Goal: Task Accomplishment & Management: Manage account settings

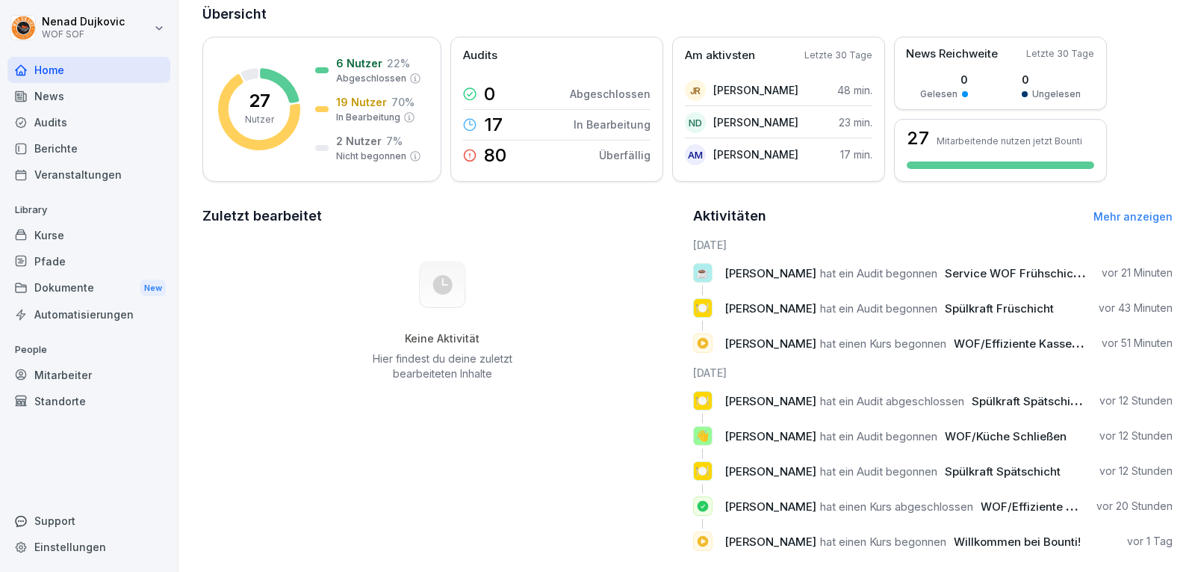
scroll to position [191, 0]
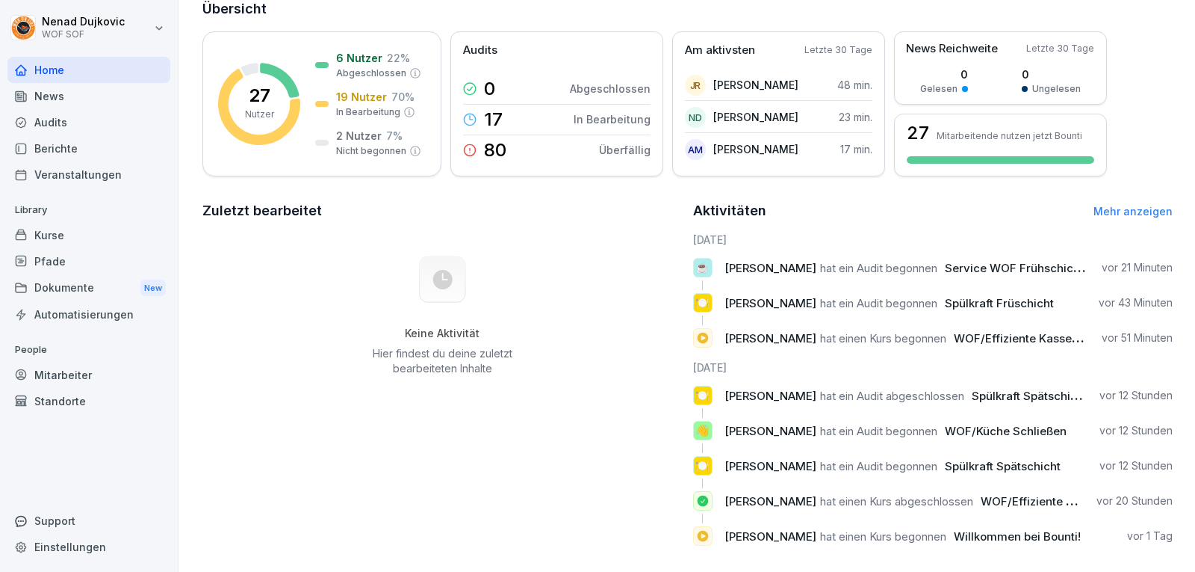
click at [34, 374] on div "Mitarbeiter" at bounding box center [88, 375] width 163 height 26
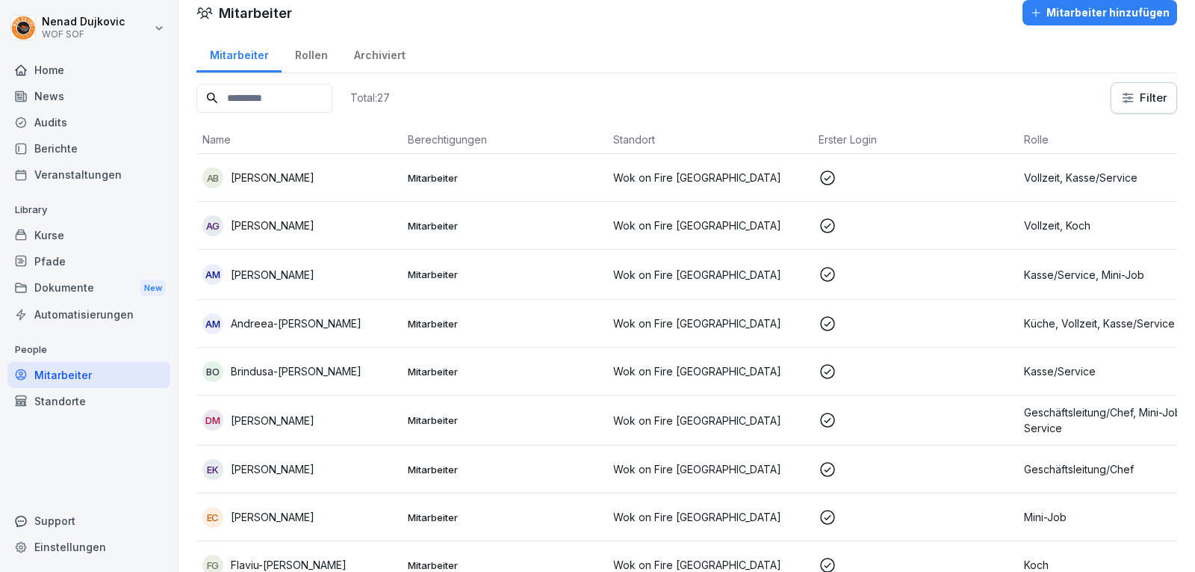
click at [289, 90] on input at bounding box center [264, 98] width 136 height 29
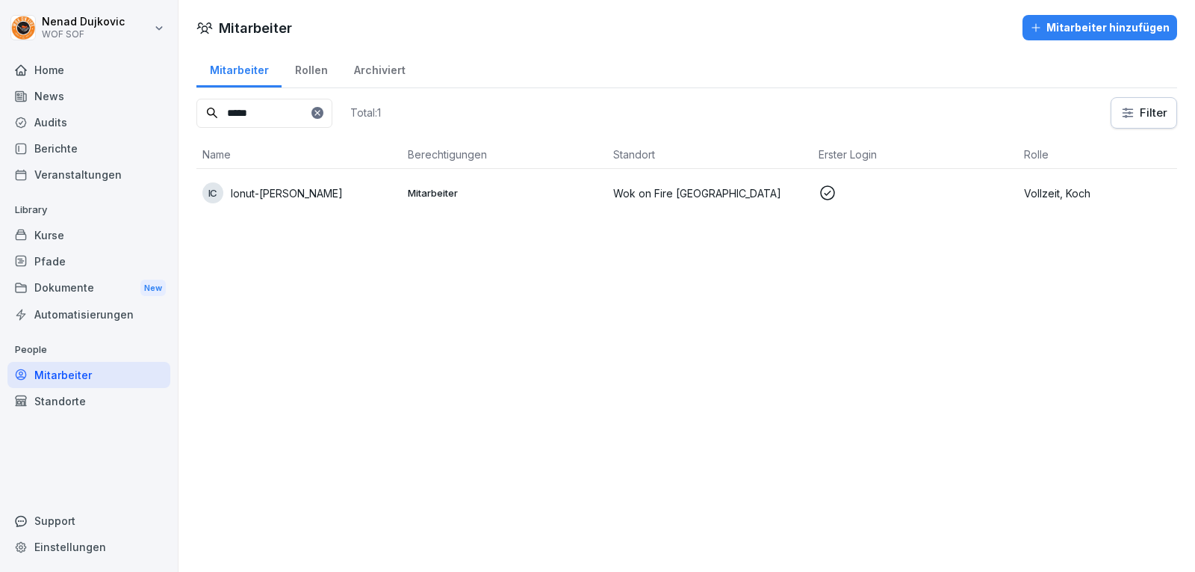
type input "*****"
click at [874, 200] on p at bounding box center [915, 193] width 193 height 18
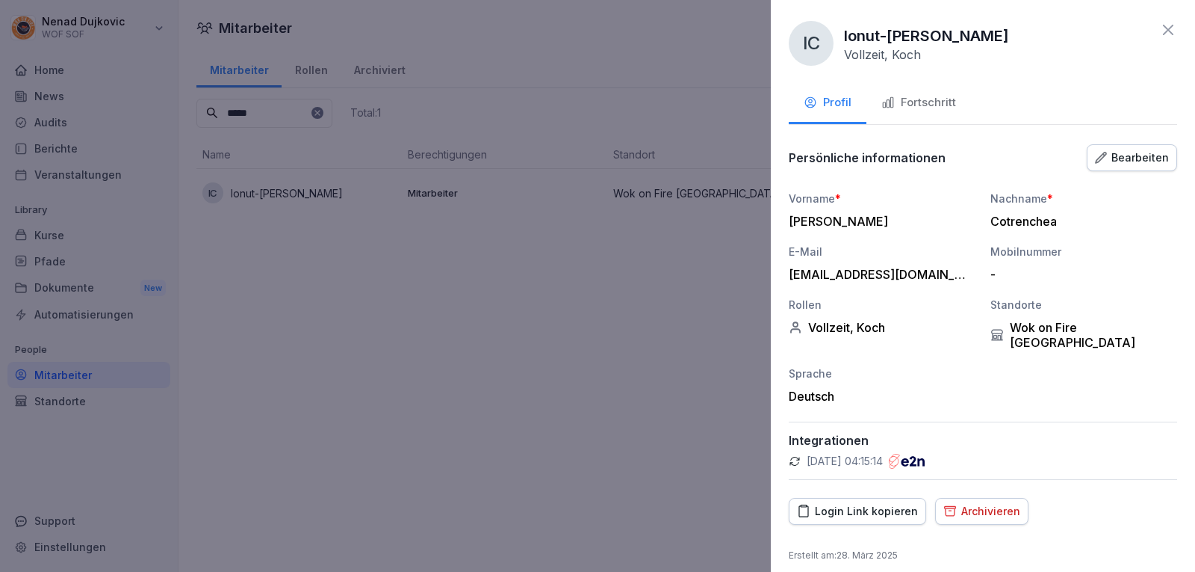
click at [909, 114] on button "Fortschritt" at bounding box center [919, 104] width 105 height 40
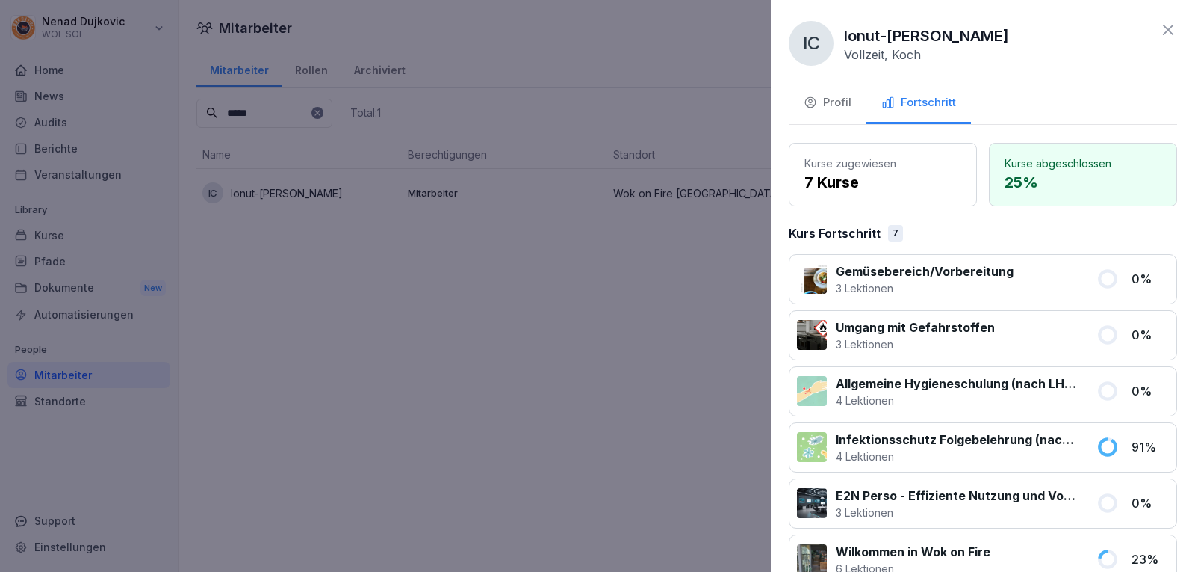
click at [849, 104] on div "Profil" at bounding box center [828, 102] width 48 height 17
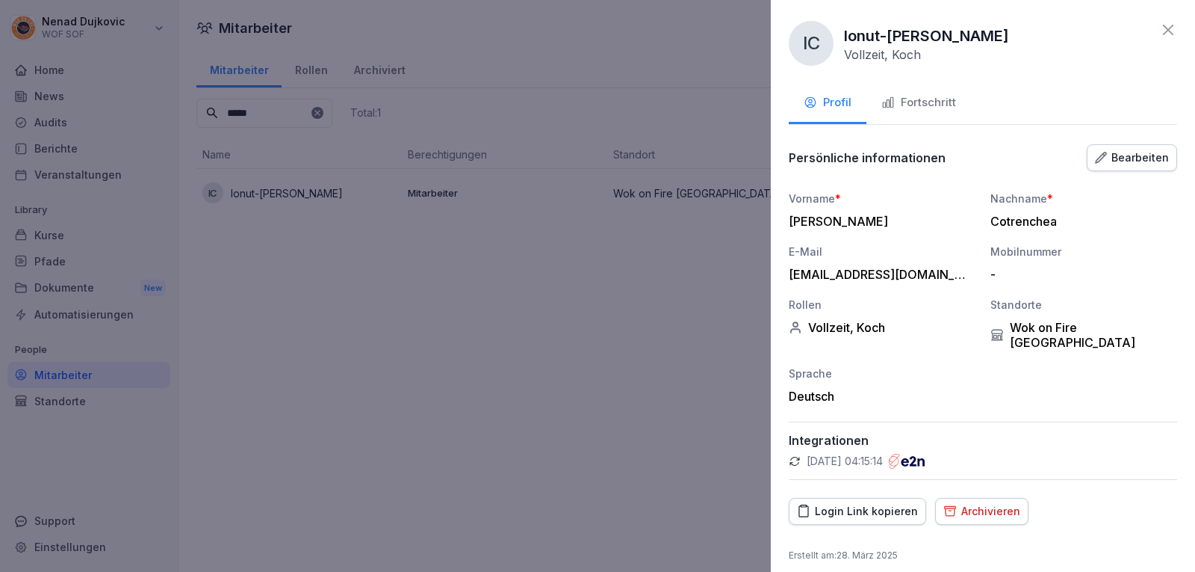
click at [938, 118] on button "Fortschritt" at bounding box center [919, 104] width 105 height 40
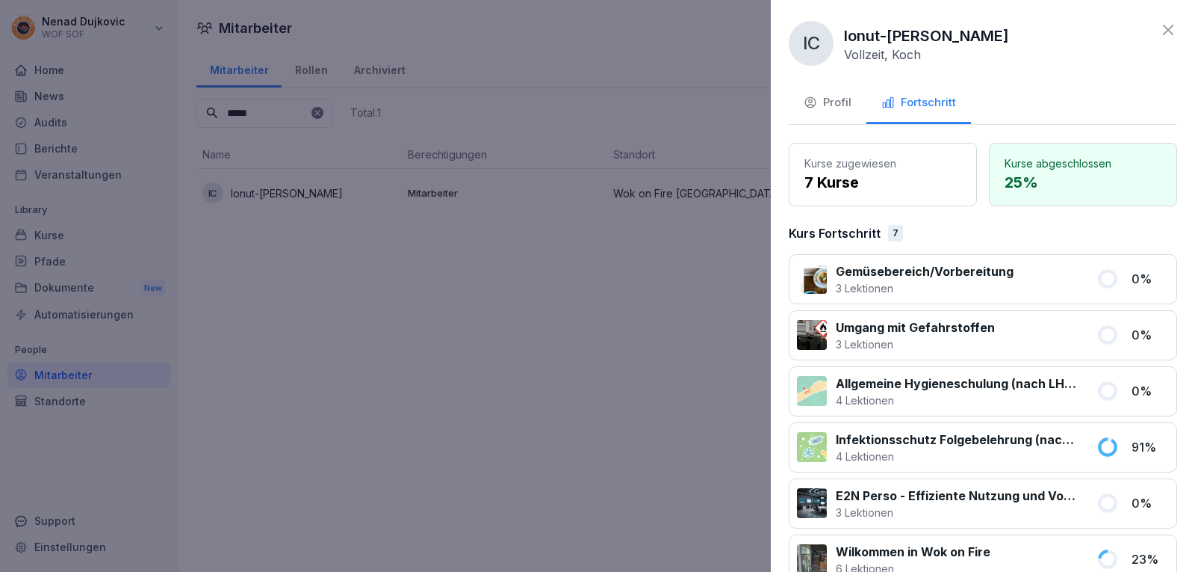
click at [1026, 267] on div at bounding box center [1055, 279] width 65 height 34
click at [947, 270] on p "Gemüsebereich/Vorbereitung" at bounding box center [925, 271] width 178 height 18
click at [415, 175] on div at bounding box center [597, 286] width 1195 height 572
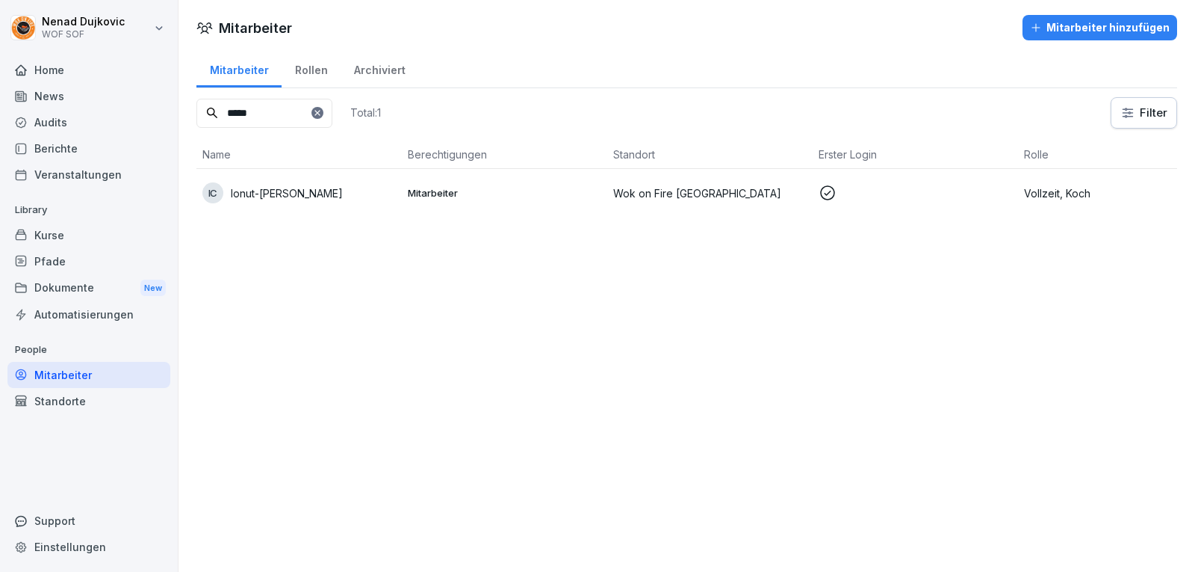
click at [493, 193] on p "Mitarbeiter" at bounding box center [504, 192] width 193 height 13
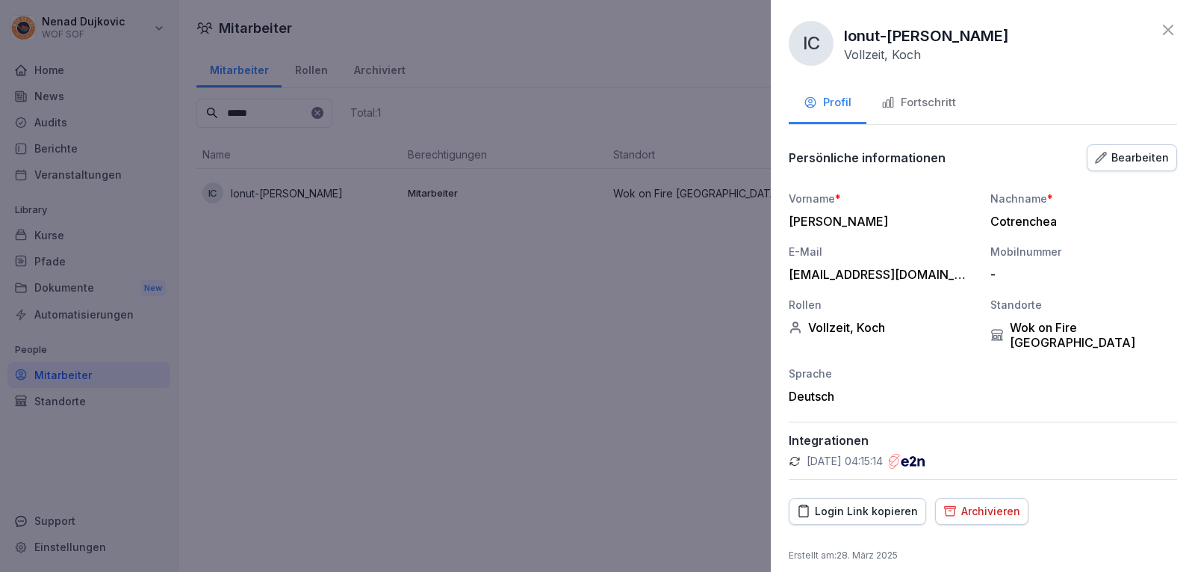
click at [934, 94] on button "Fortschritt" at bounding box center [919, 104] width 105 height 40
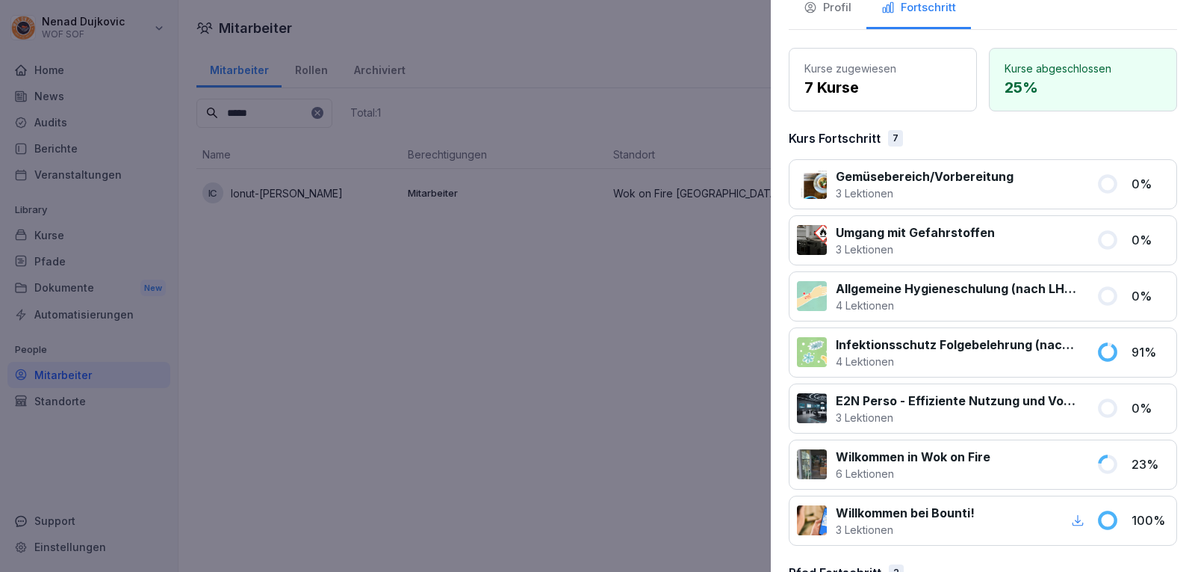
scroll to position [94, 0]
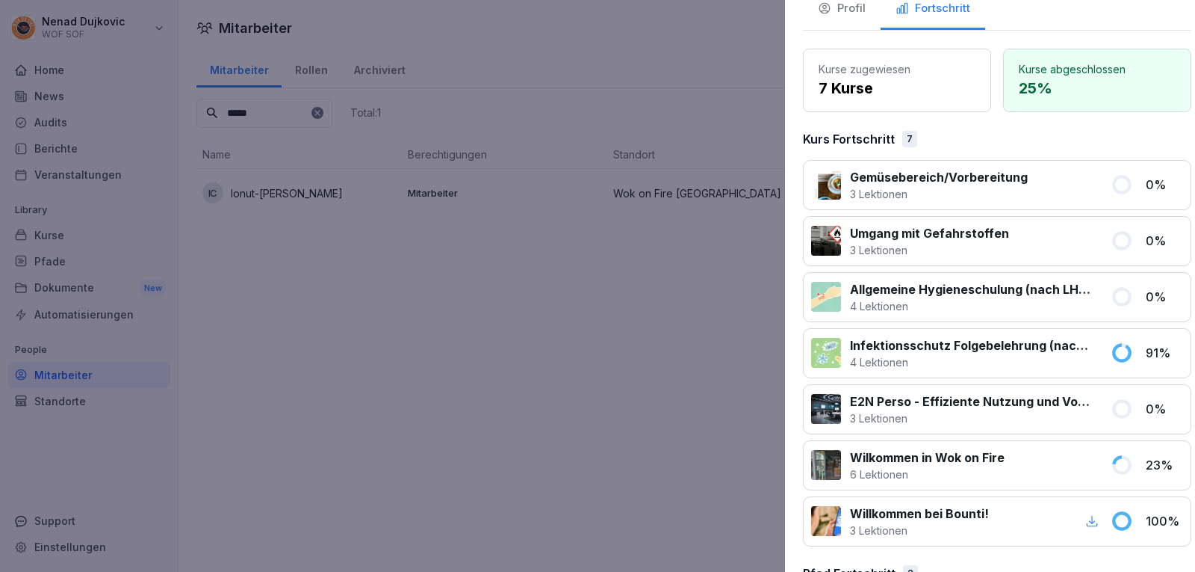
click at [400, 373] on div at bounding box center [597, 286] width 1195 height 572
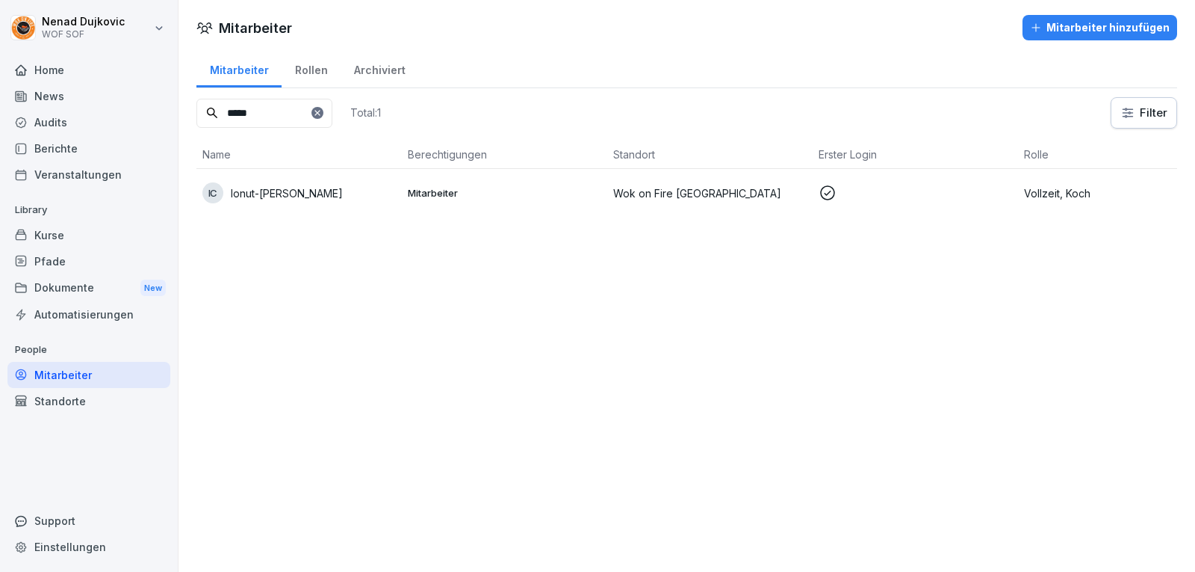
click at [40, 377] on div "Mitarbeiter" at bounding box center [88, 375] width 163 height 26
click at [110, 376] on div "Mitarbeiter" at bounding box center [88, 375] width 163 height 26
click at [112, 313] on div "Automatisierungen" at bounding box center [88, 314] width 163 height 26
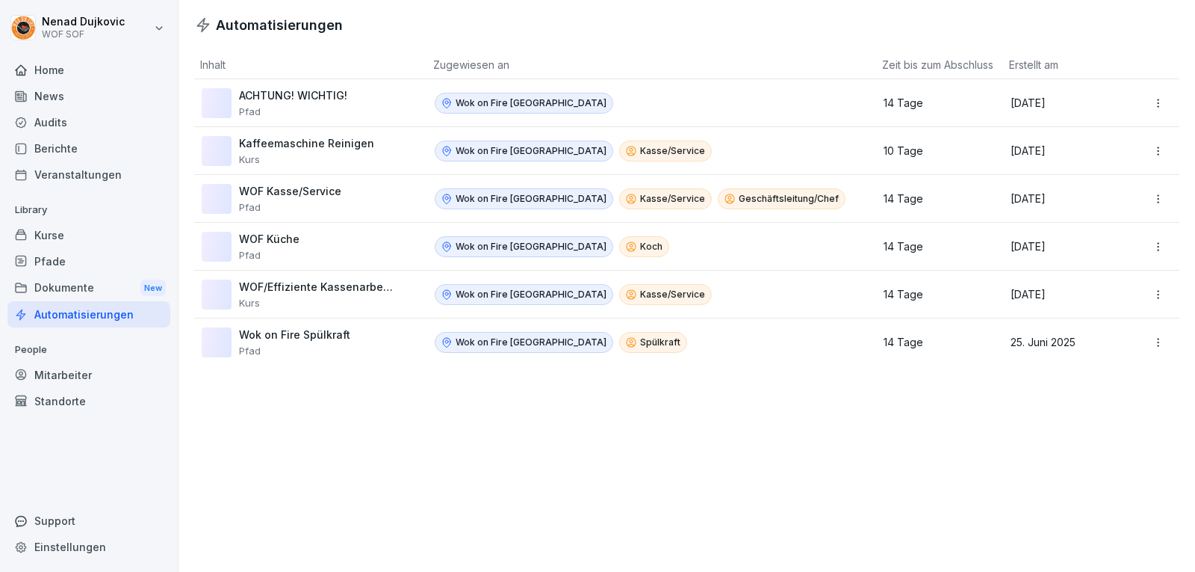
click at [97, 377] on div "Mitarbeiter" at bounding box center [88, 375] width 163 height 26
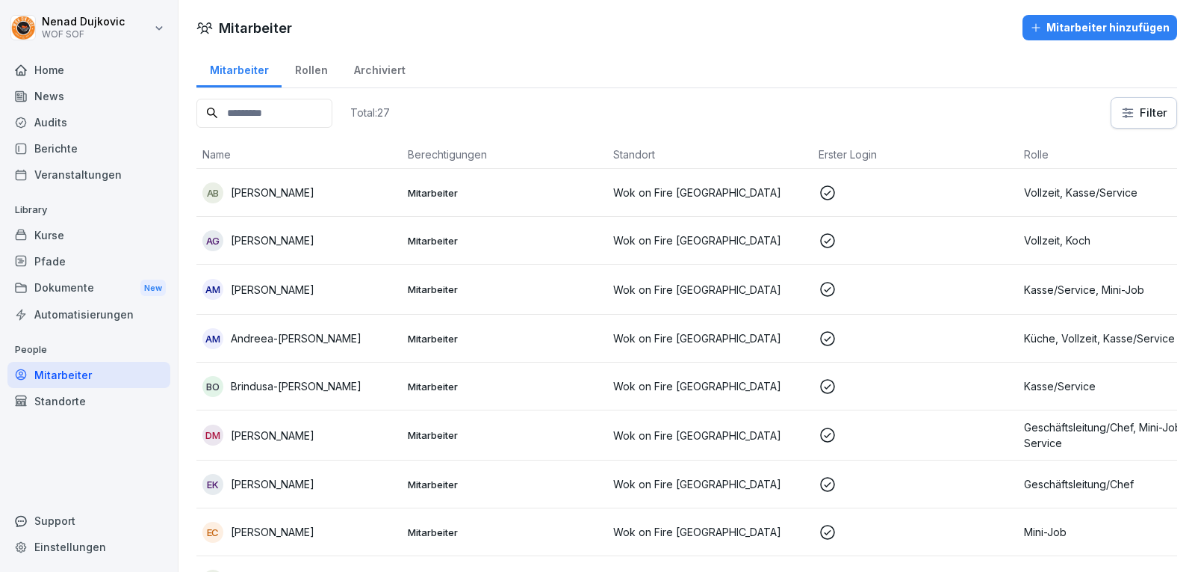
click at [566, 205] on td "Mitarbeiter" at bounding box center [504, 193] width 205 height 48
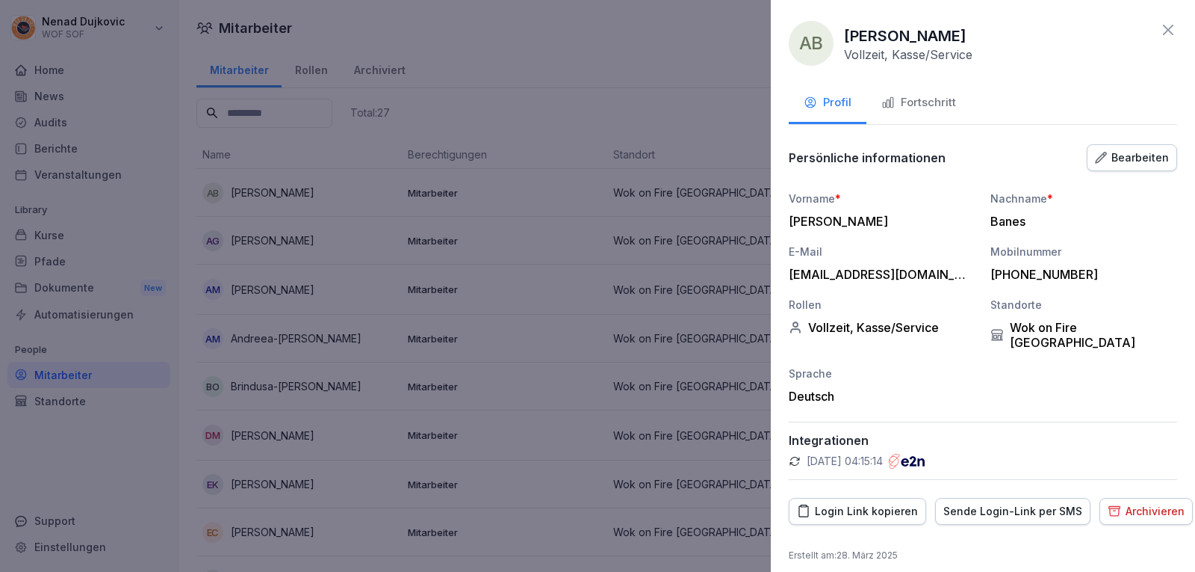
click at [901, 96] on div "Fortschritt" at bounding box center [919, 102] width 75 height 17
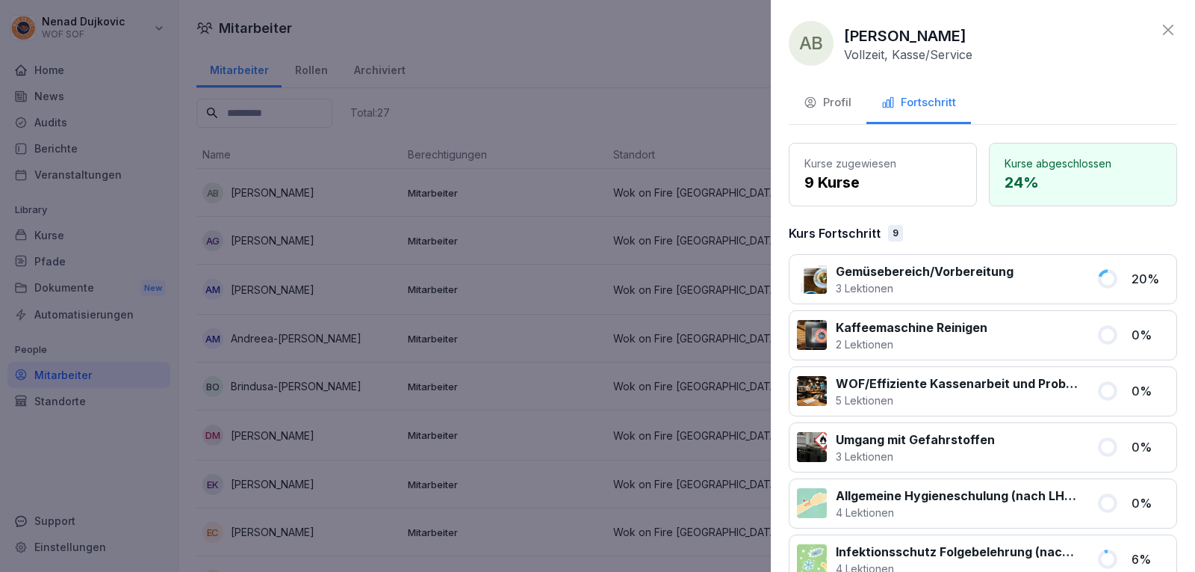
click at [821, 93] on button "Profil" at bounding box center [828, 104] width 78 height 40
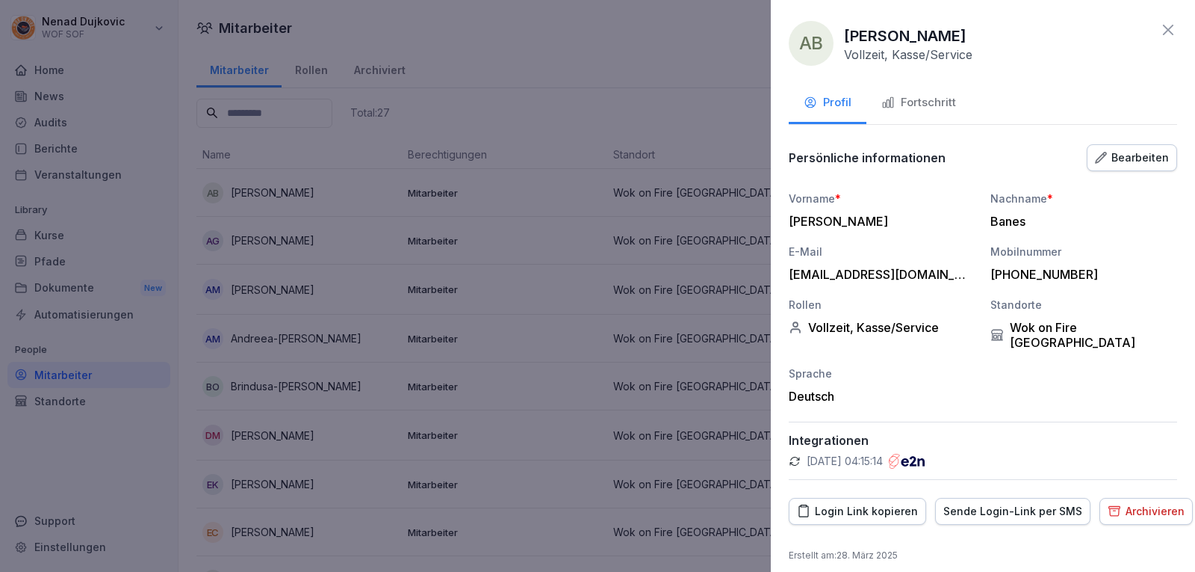
click at [547, 178] on div at bounding box center [597, 286] width 1195 height 572
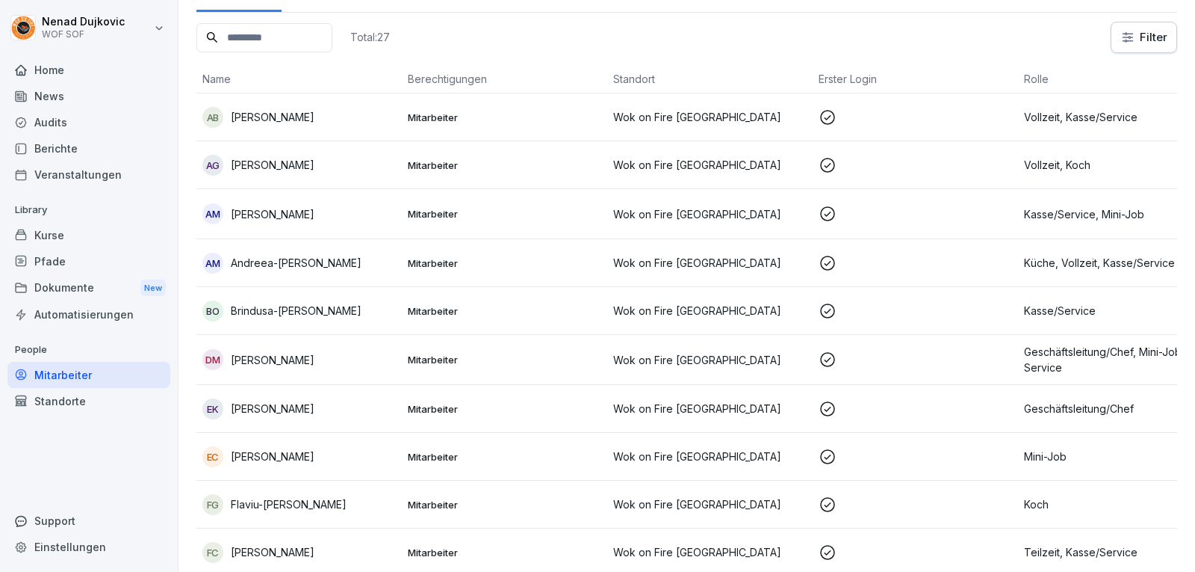
scroll to position [107, 0]
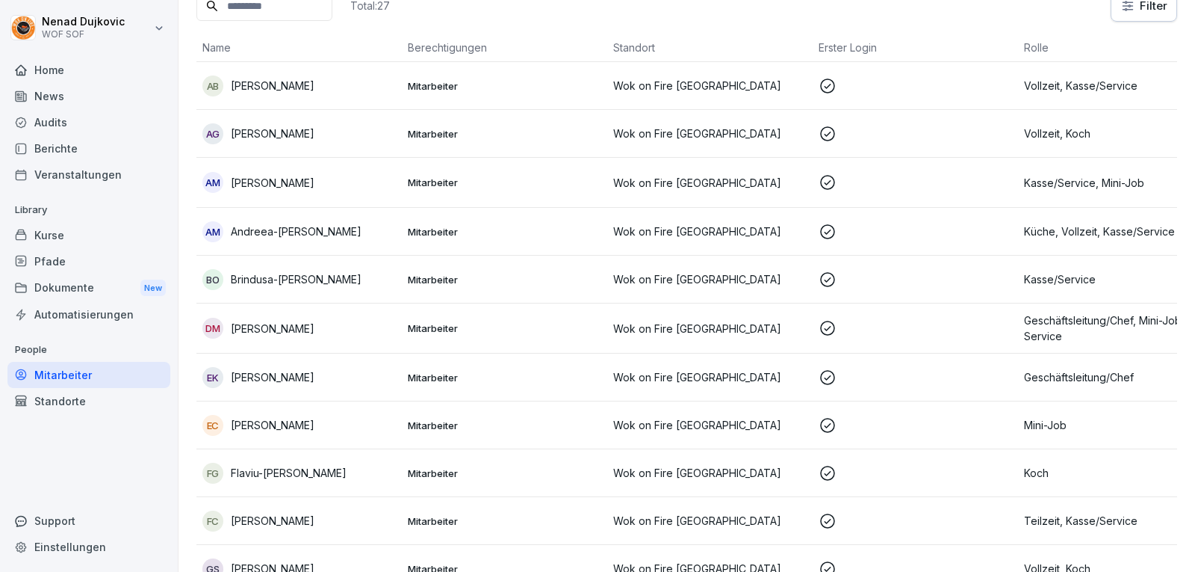
click at [545, 144] on td "Mitarbeiter" at bounding box center [504, 134] width 205 height 48
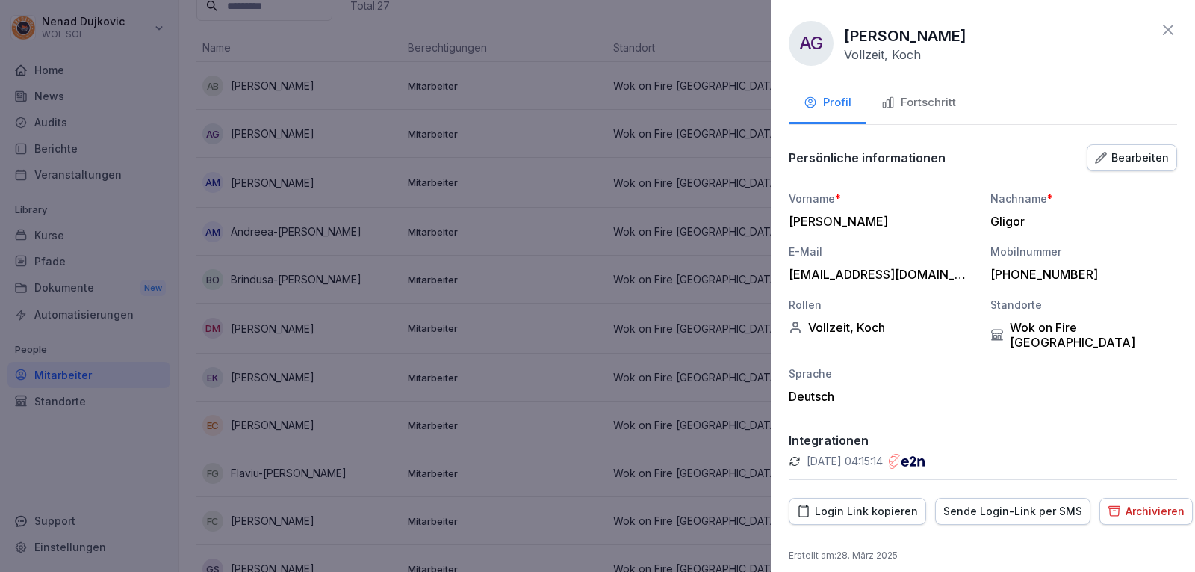
click at [911, 125] on div "AG [PERSON_NAME], Koch Profil Fortschritt Persönliche informationen Bearbeiten …" at bounding box center [983, 286] width 424 height 572
click at [914, 115] on button "Fortschritt" at bounding box center [919, 104] width 105 height 40
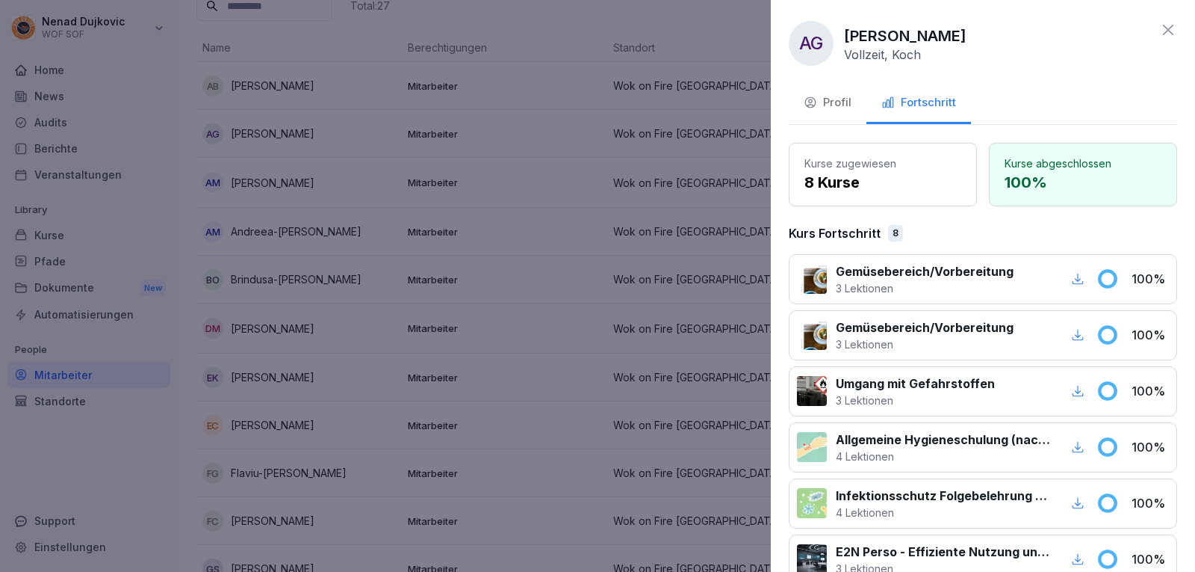
click at [666, 128] on div at bounding box center [597, 286] width 1195 height 572
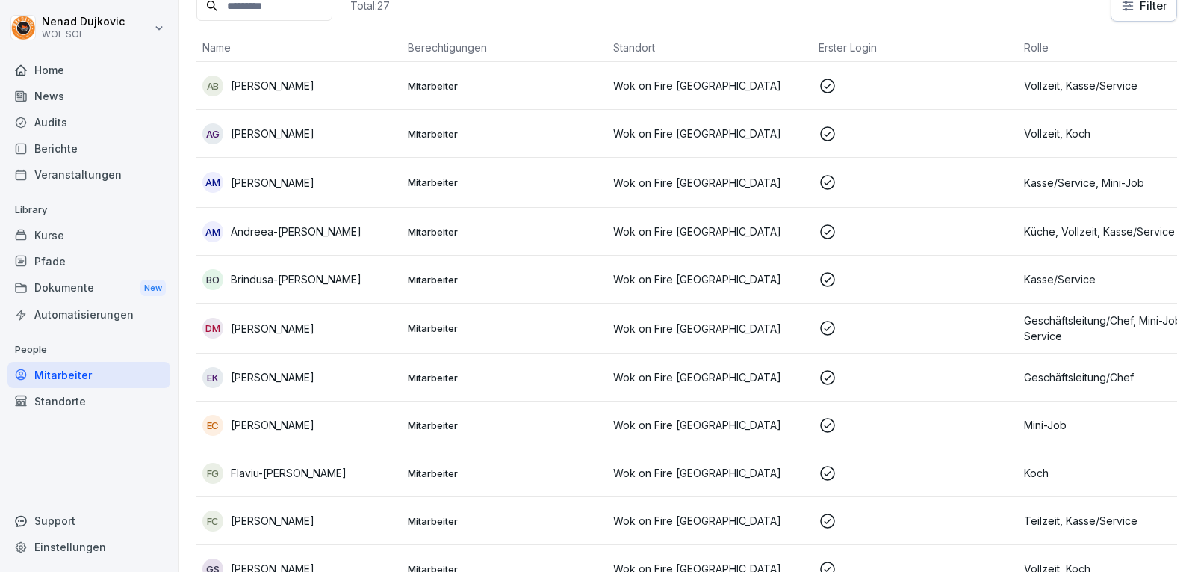
click at [582, 264] on td "Mitarbeiter" at bounding box center [504, 280] width 205 height 48
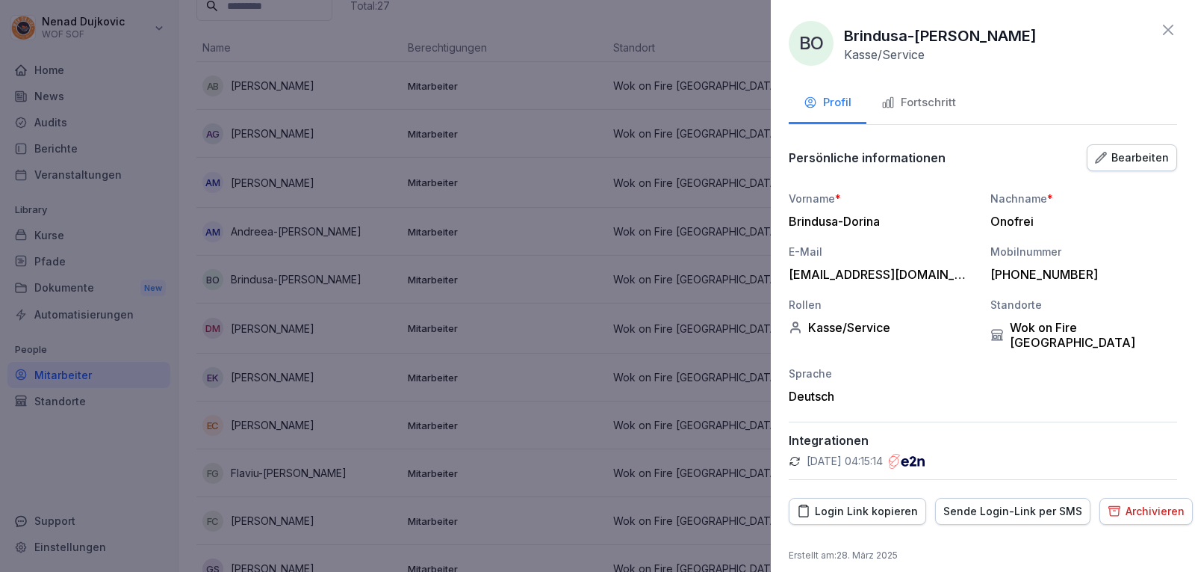
click at [927, 90] on button "Fortschritt" at bounding box center [919, 104] width 105 height 40
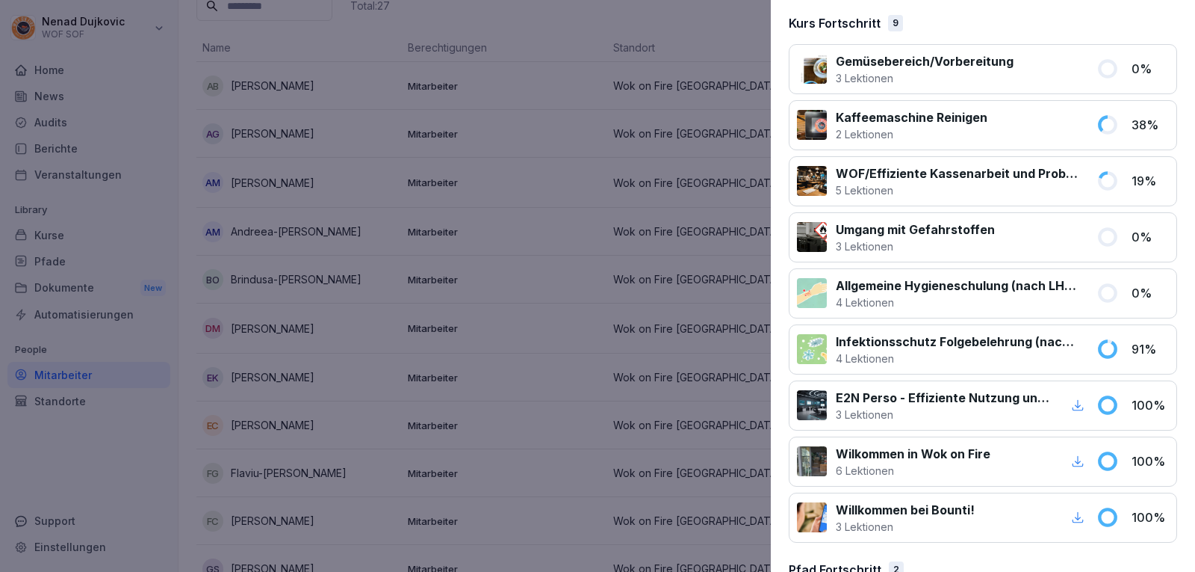
scroll to position [0, 0]
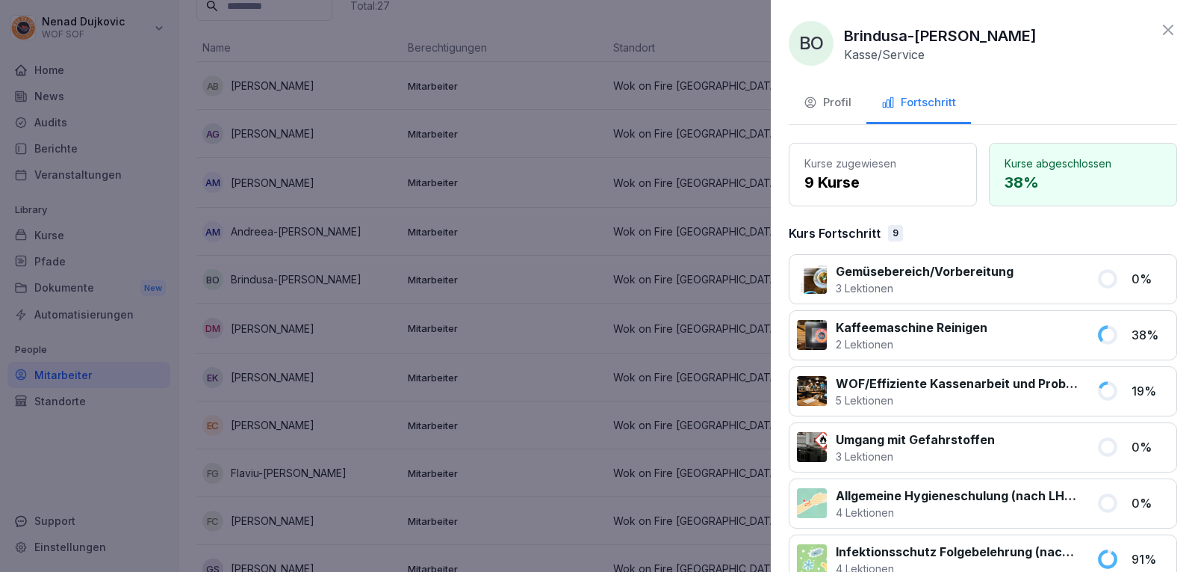
click at [625, 215] on div at bounding box center [597, 286] width 1195 height 572
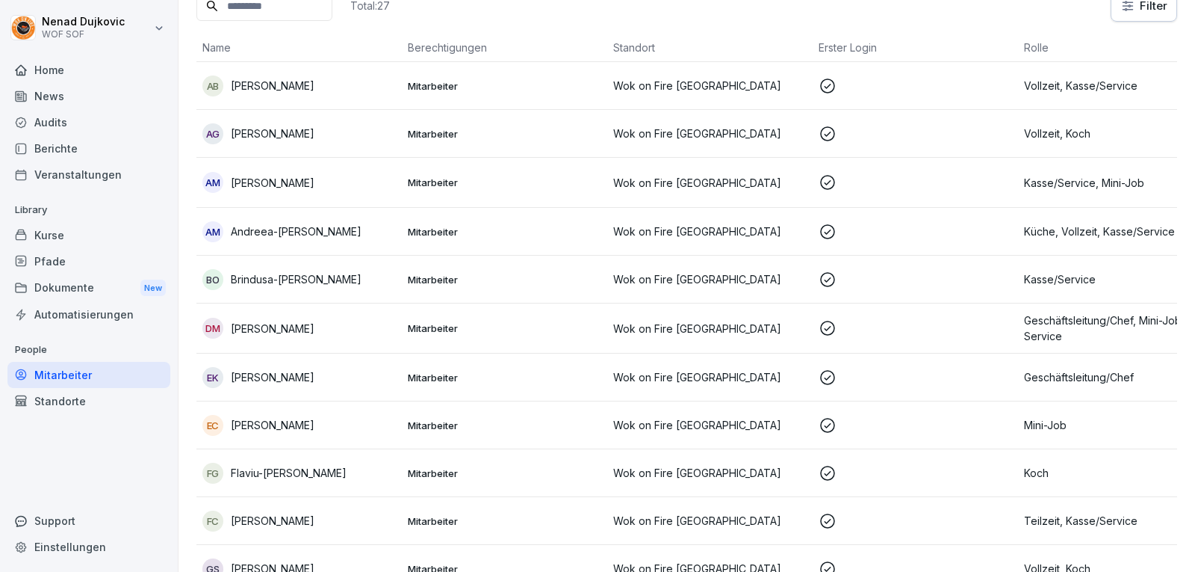
click at [344, 141] on div "AG [PERSON_NAME]" at bounding box center [298, 133] width 193 height 21
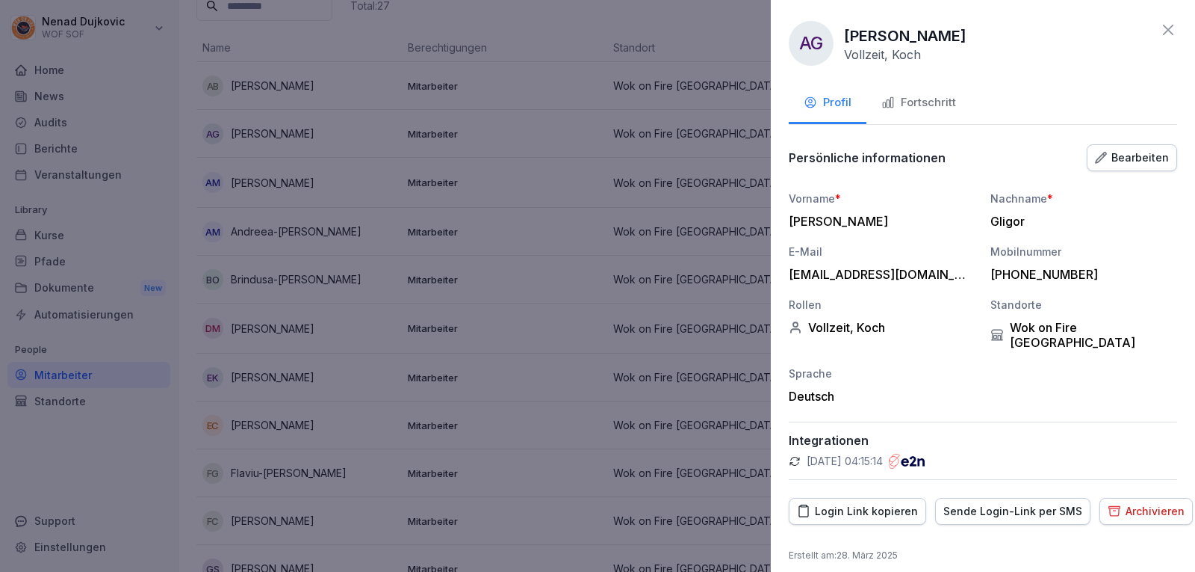
click at [132, 109] on div at bounding box center [597, 286] width 1195 height 572
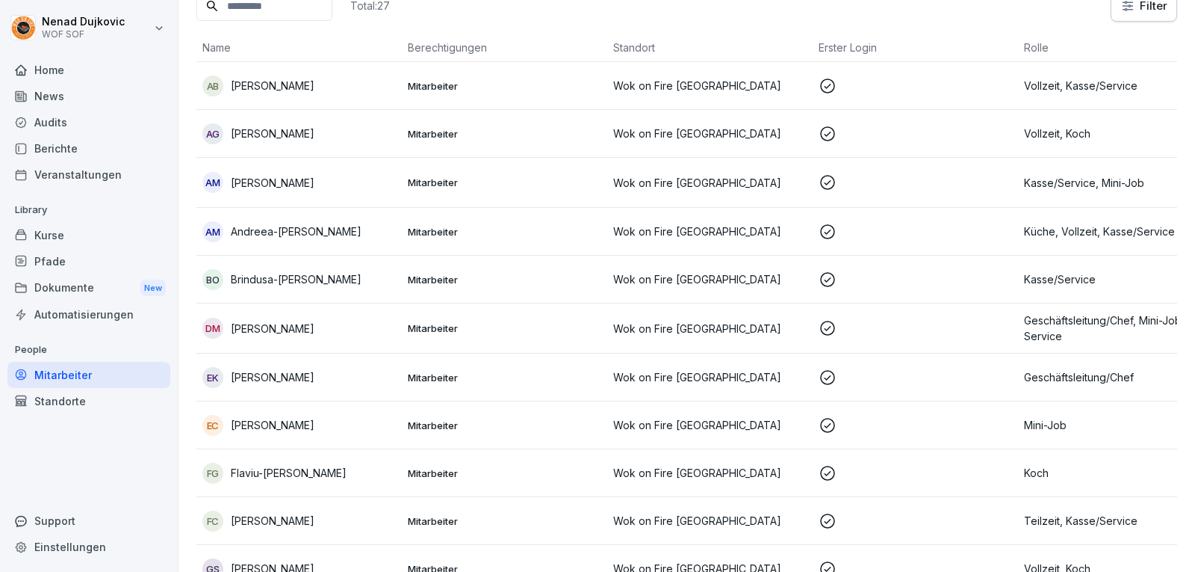
click at [114, 73] on div "Home" at bounding box center [88, 70] width 163 height 26
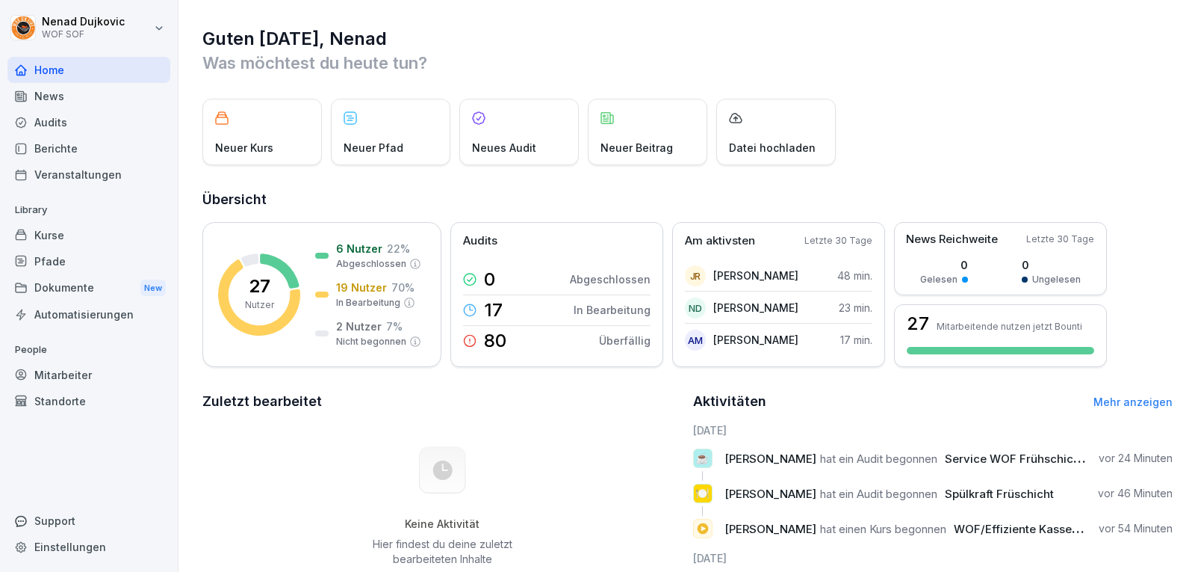
click at [1124, 400] on link "Mehr anzeigen" at bounding box center [1133, 401] width 79 height 13
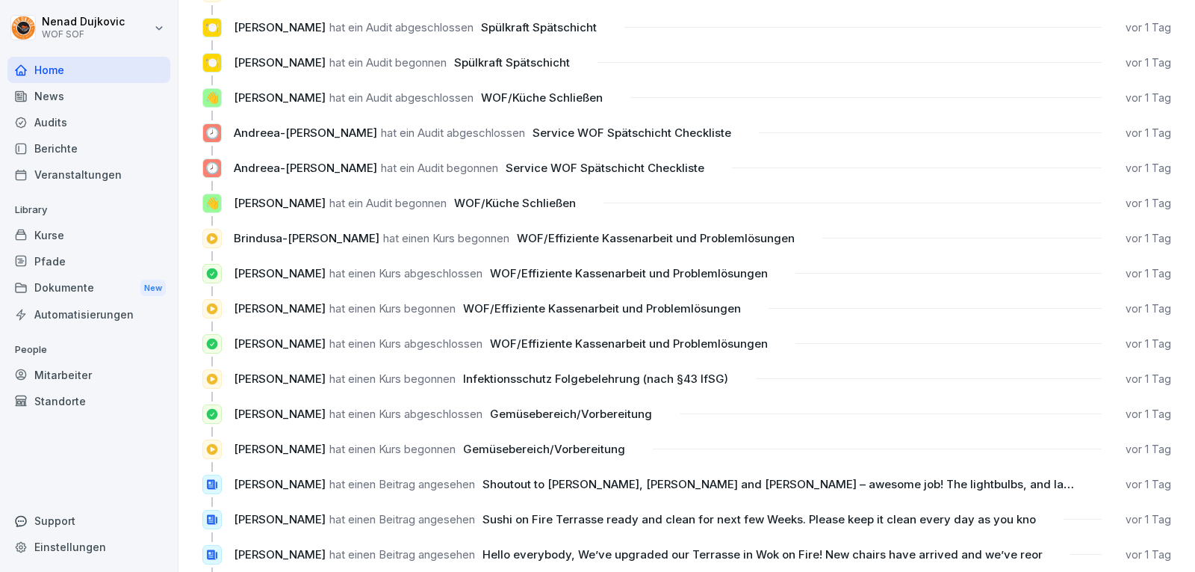
scroll to position [486, 0]
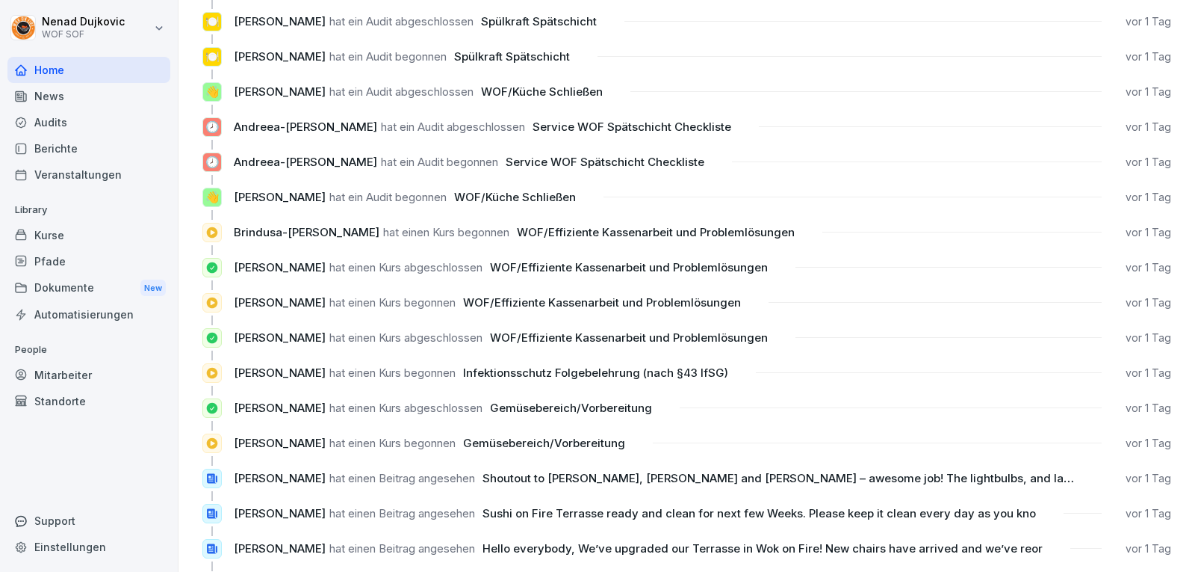
click at [47, 75] on div "Home" at bounding box center [88, 70] width 163 height 26
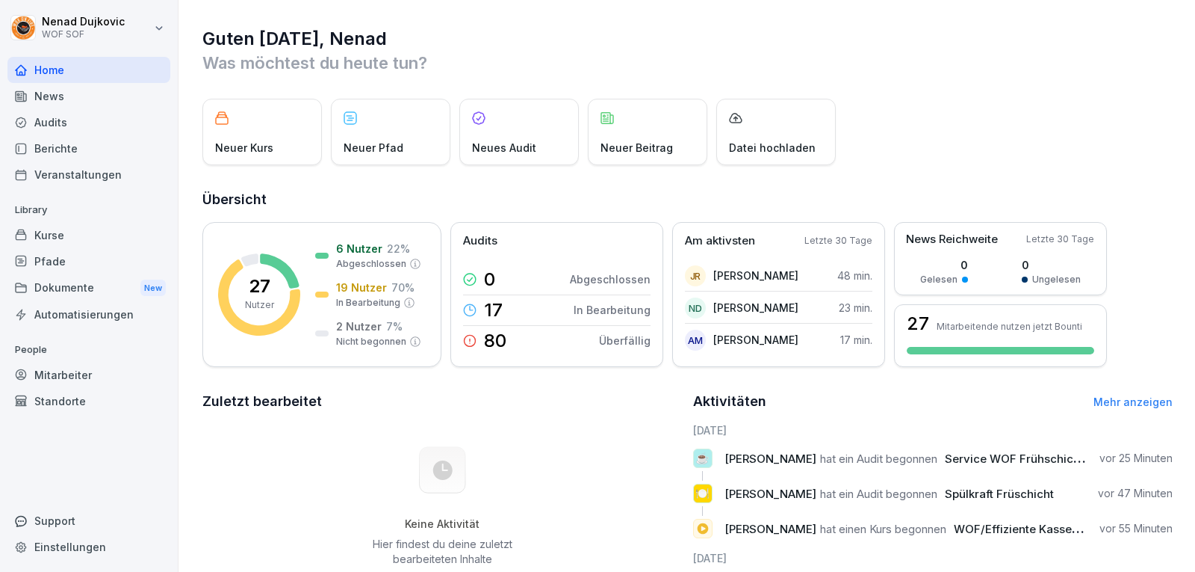
click at [101, 382] on div "Mitarbeiter" at bounding box center [88, 375] width 163 height 26
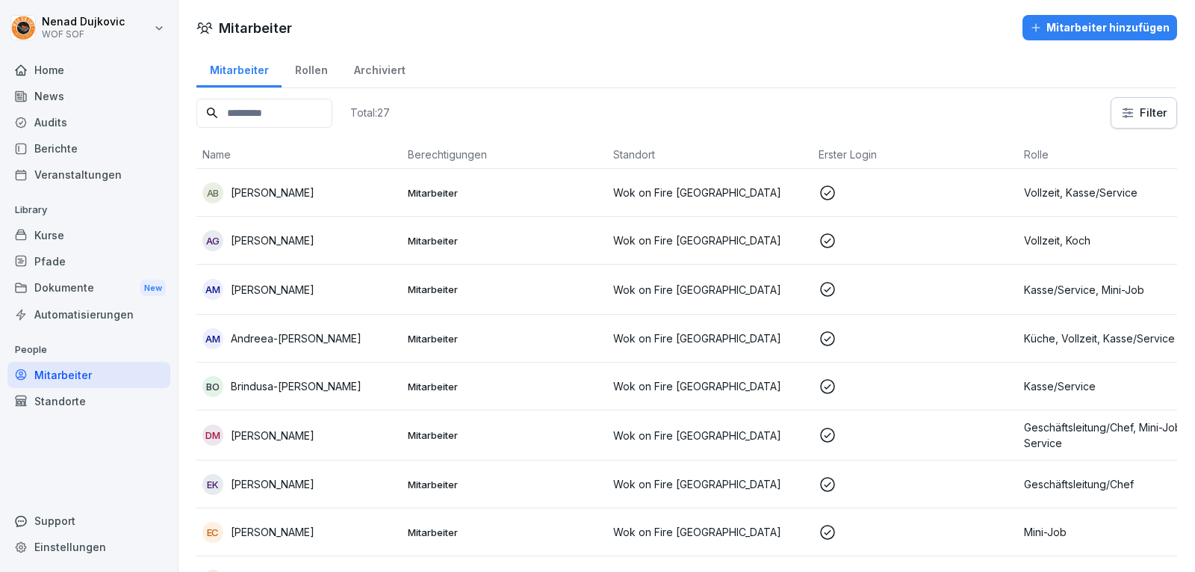
click at [300, 111] on input at bounding box center [264, 113] width 136 height 29
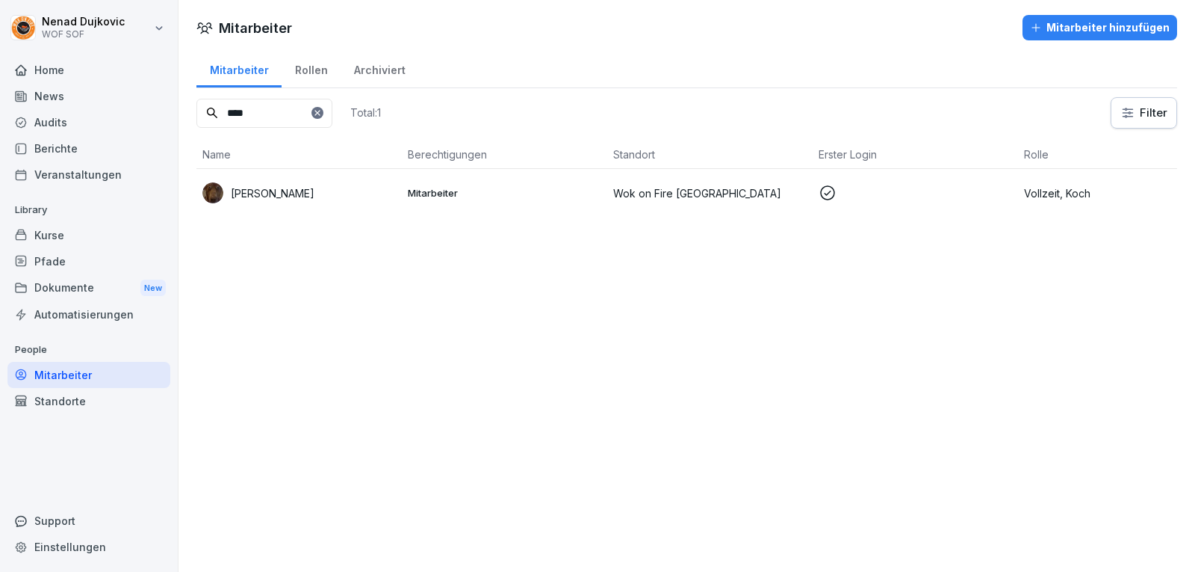
type input "****"
click at [672, 195] on p "Wok on Fire [GEOGRAPHIC_DATA]" at bounding box center [709, 193] width 193 height 16
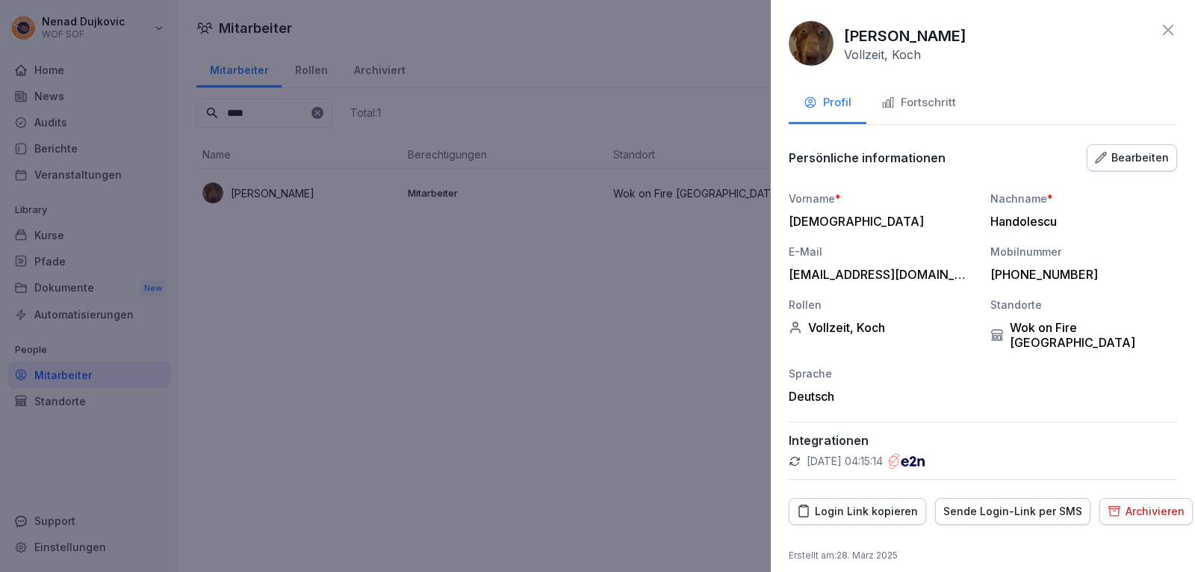
click at [943, 109] on div "Fortschritt" at bounding box center [919, 102] width 75 height 17
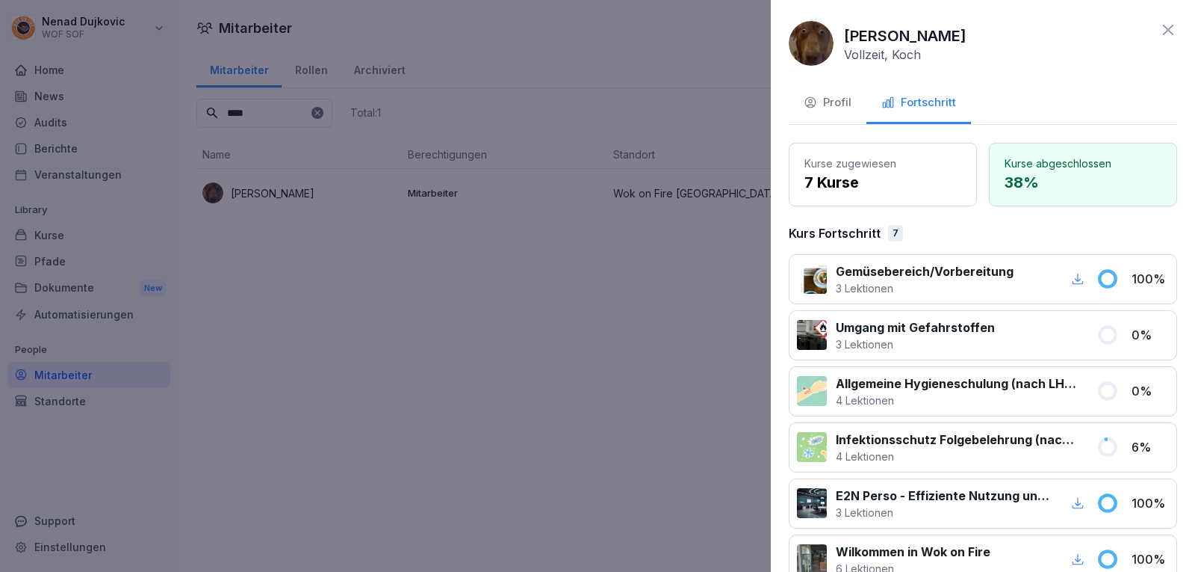
click at [612, 223] on div at bounding box center [597, 286] width 1195 height 572
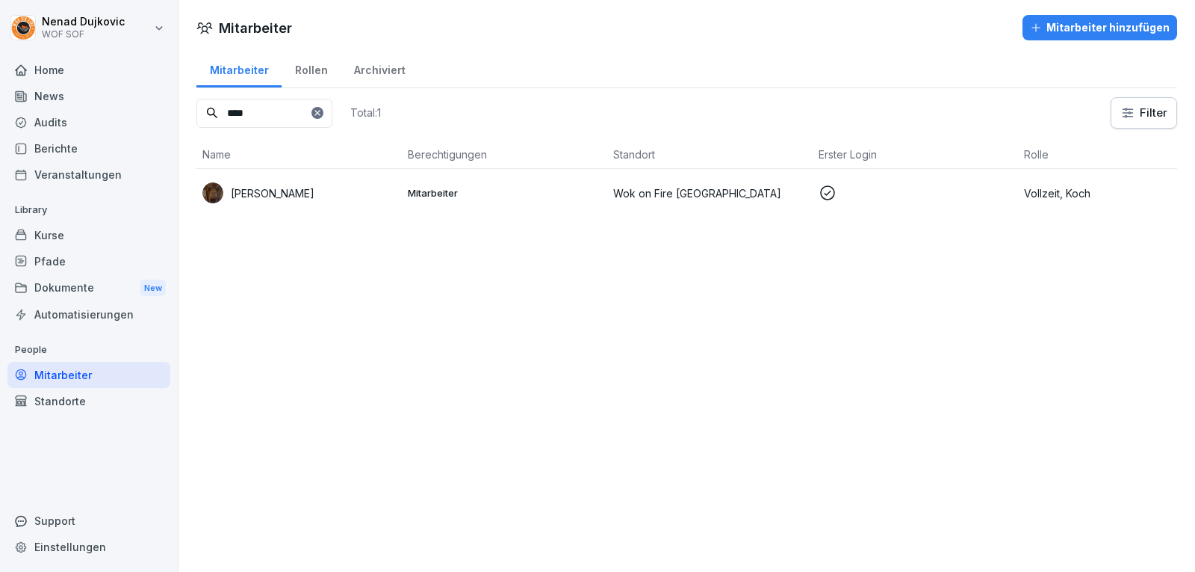
click at [88, 70] on div "Home" at bounding box center [88, 70] width 163 height 26
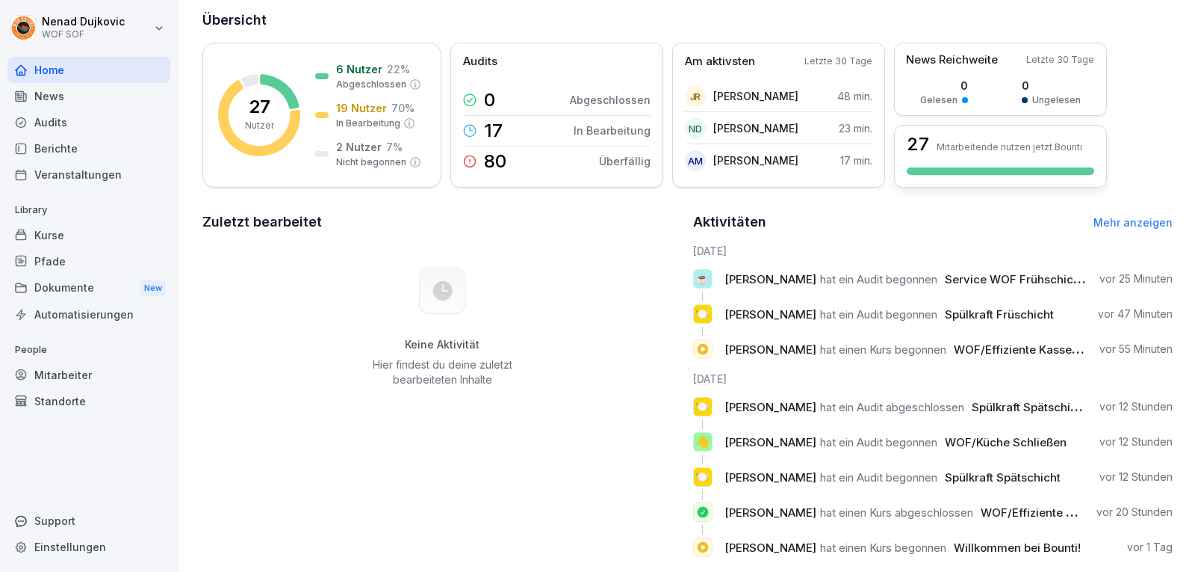
scroll to position [214, 0]
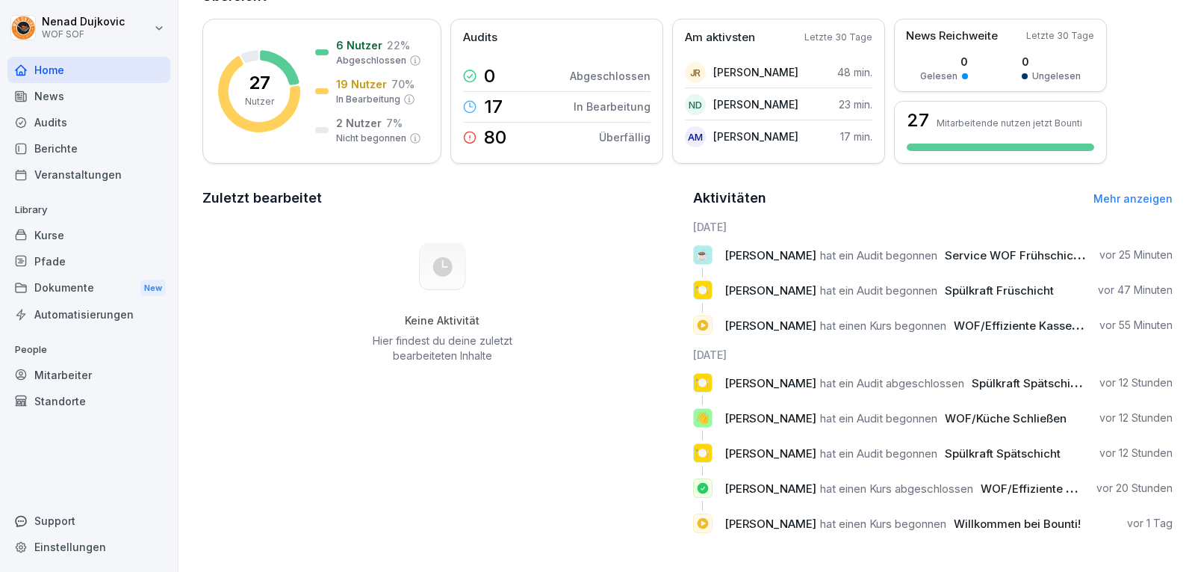
click at [1109, 192] on link "Mehr anzeigen" at bounding box center [1133, 198] width 79 height 13
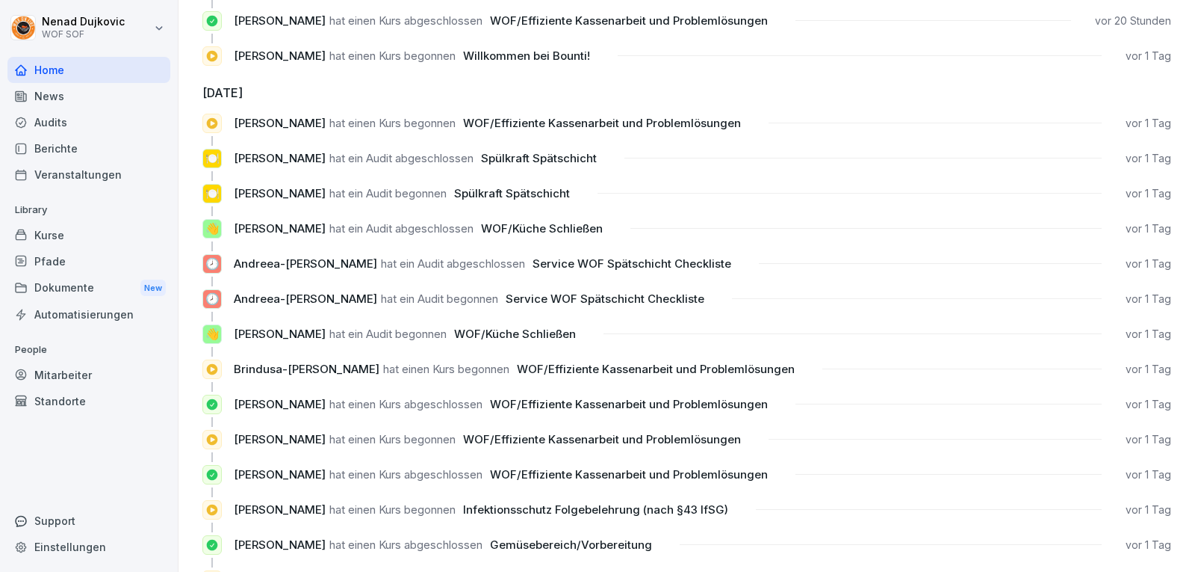
scroll to position [347, 0]
click at [100, 362] on div "Mitarbeiter" at bounding box center [88, 375] width 163 height 26
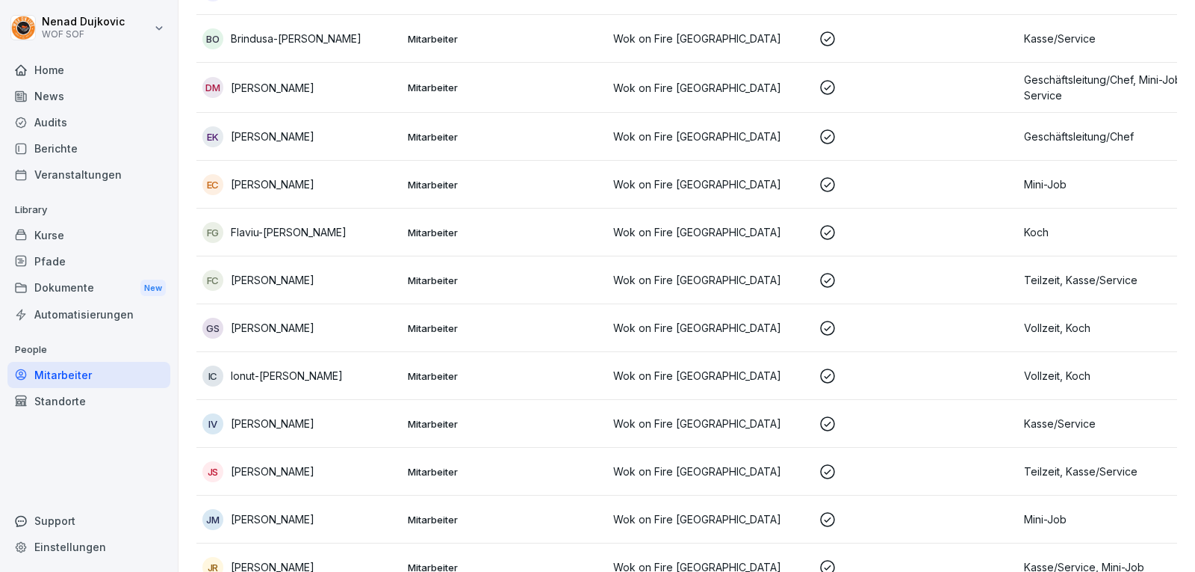
scroll to position [15, 0]
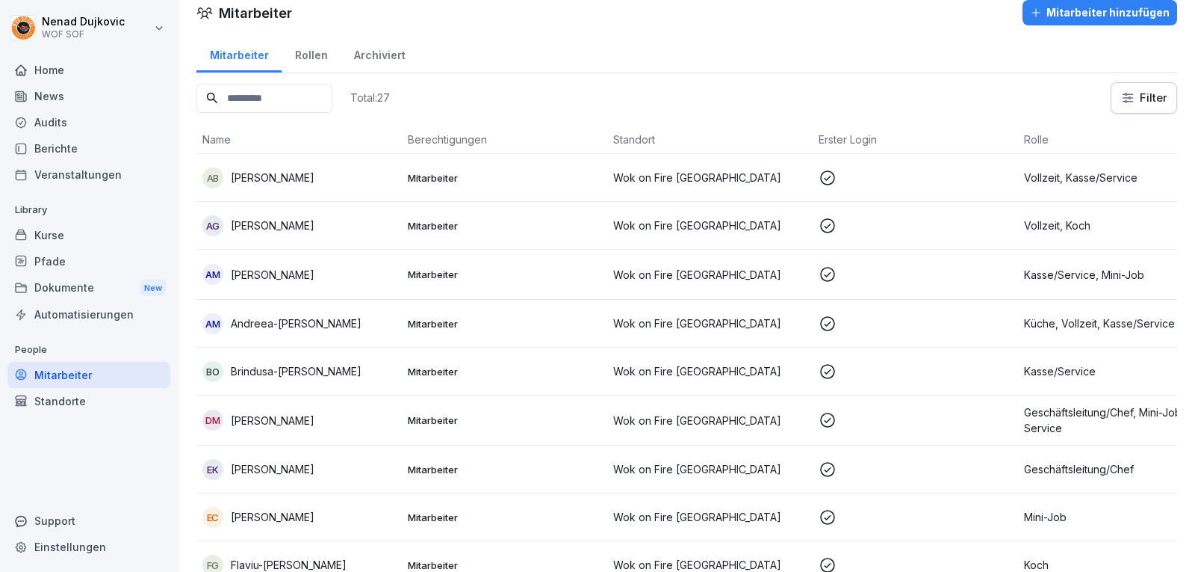
click at [266, 92] on input at bounding box center [264, 98] width 136 height 29
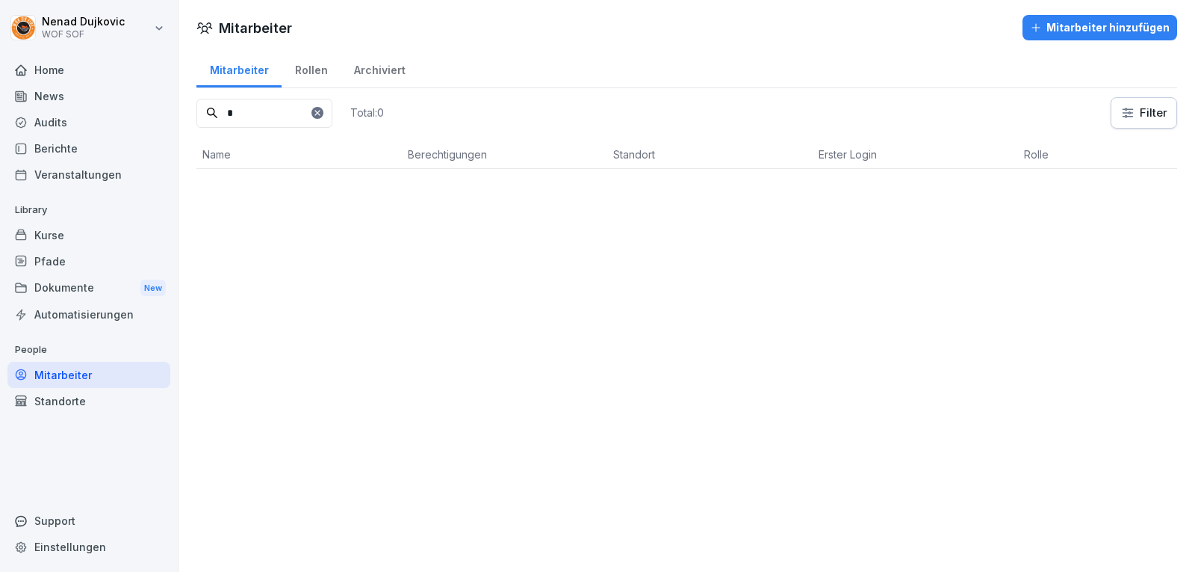
scroll to position [0, 0]
type input "***"
click at [511, 196] on p "Mitarbeiter" at bounding box center [504, 192] width 193 height 13
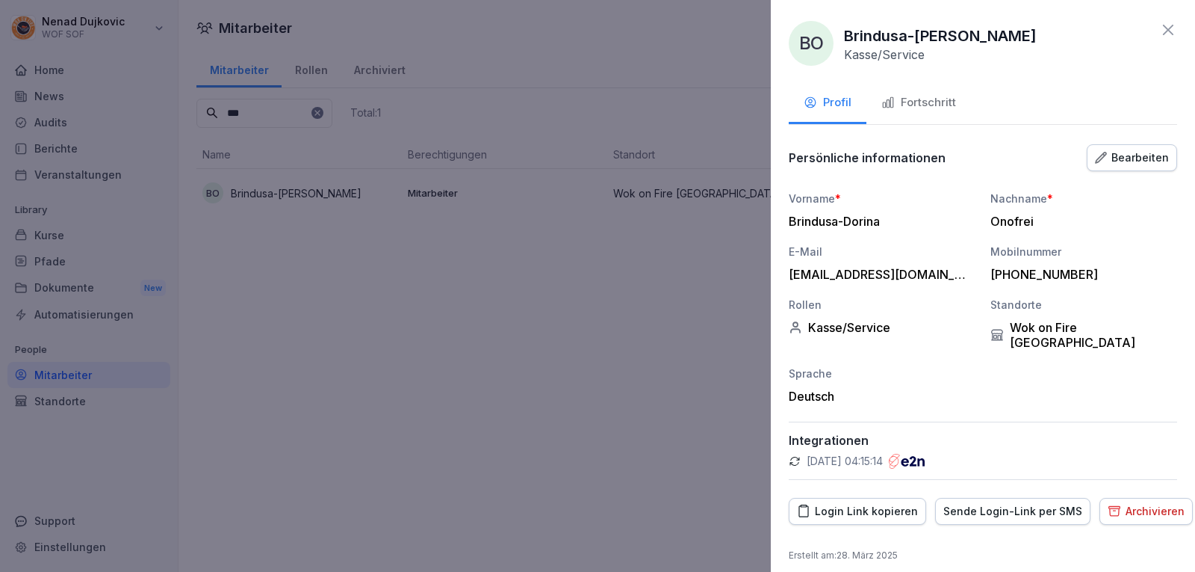
click at [943, 96] on div "Fortschritt" at bounding box center [919, 102] width 75 height 17
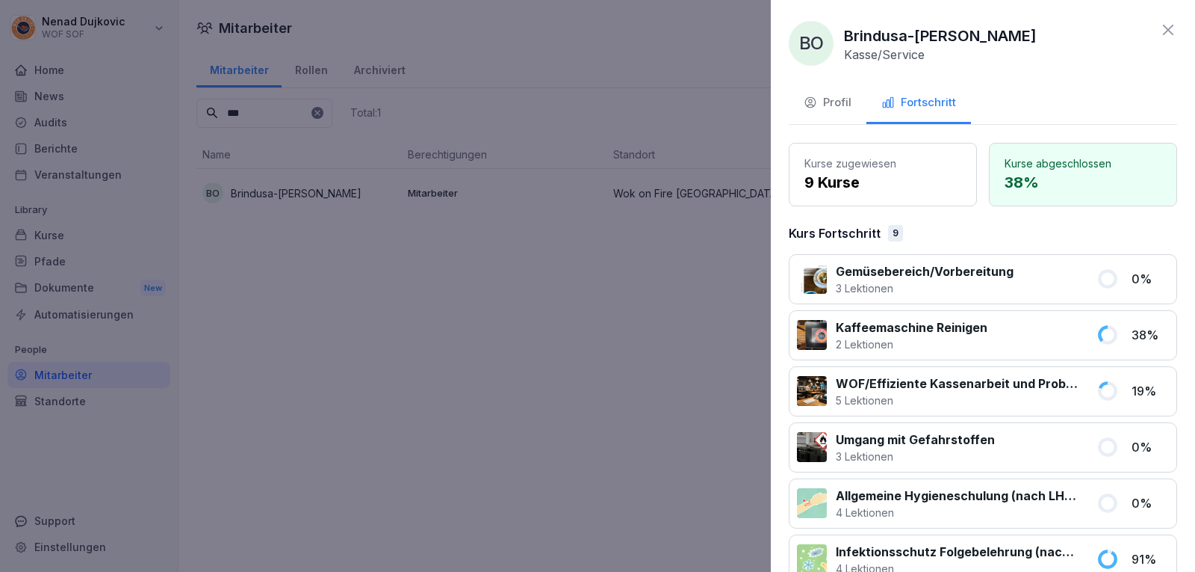
click at [578, 307] on div at bounding box center [597, 286] width 1195 height 572
